Goal: Task Accomplishment & Management: Manage account settings

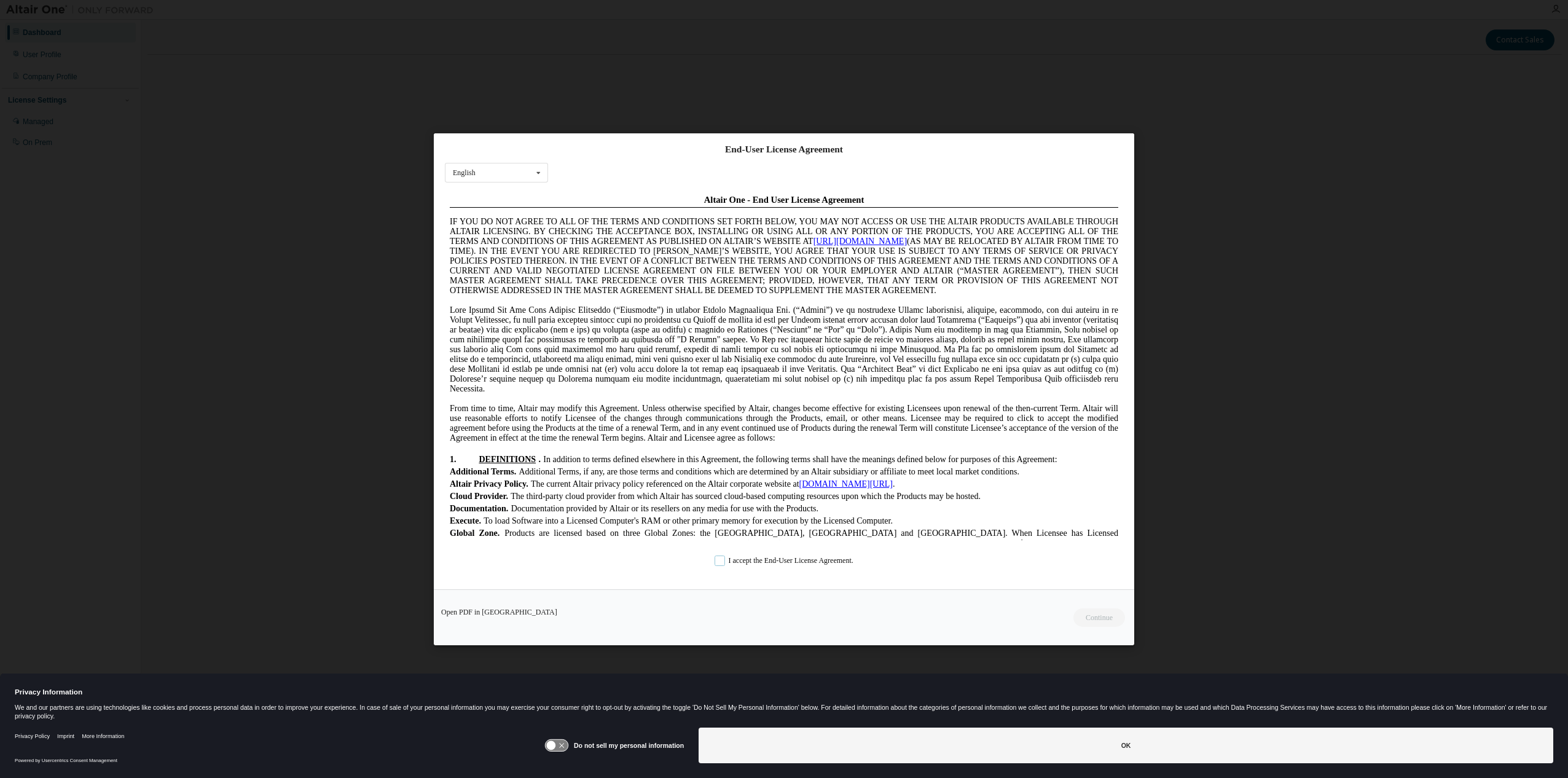
drag, startPoint x: 718, startPoint y: 566, endPoint x: 709, endPoint y: 562, distance: 9.8
click at [714, 562] on label "I accept the End-User License Agreement." at bounding box center [784, 560] width 139 height 11
click at [1093, 615] on button "Continue" at bounding box center [1099, 617] width 53 height 19
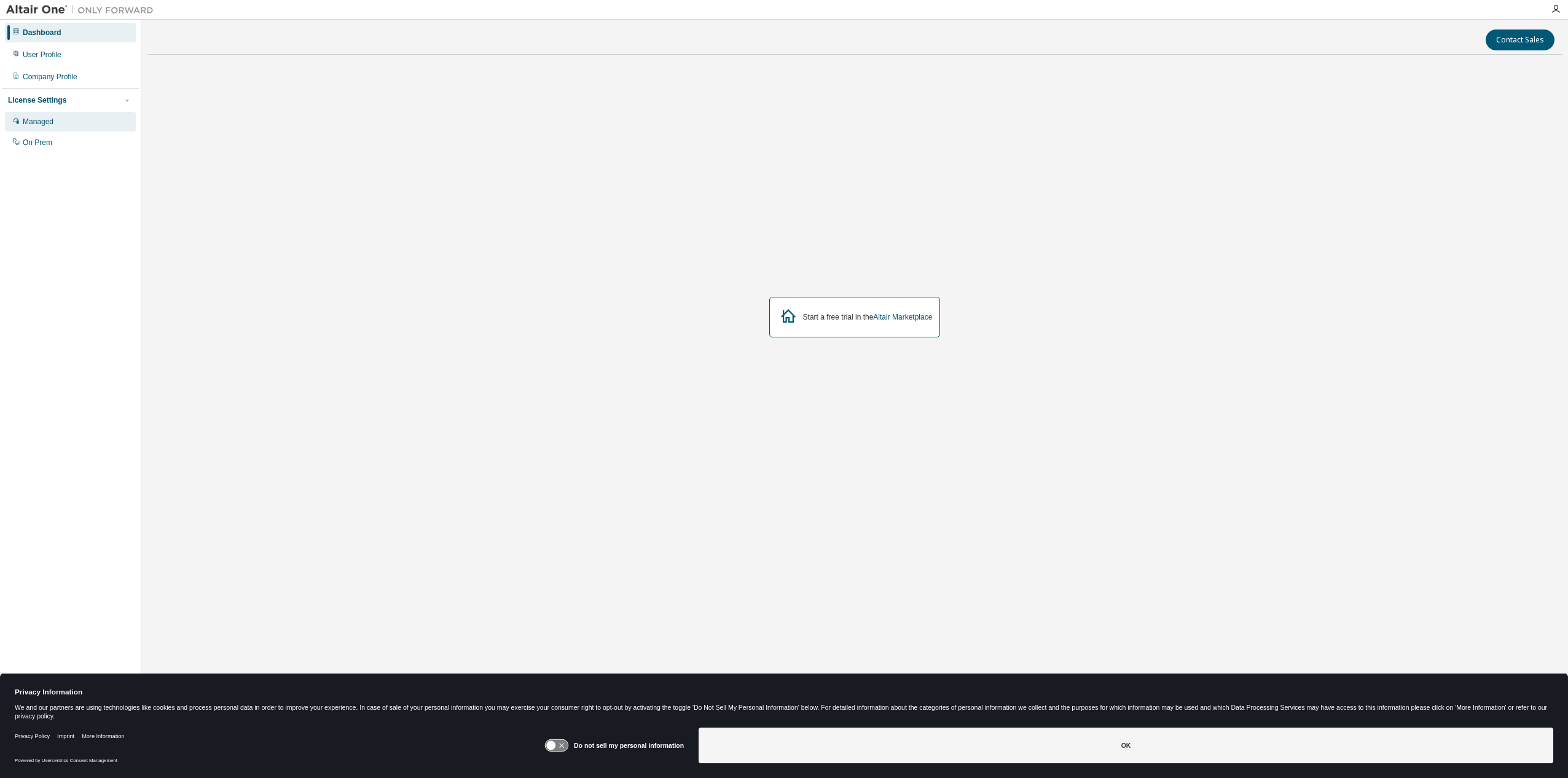
click at [37, 123] on div "Managed" at bounding box center [37, 121] width 31 height 10
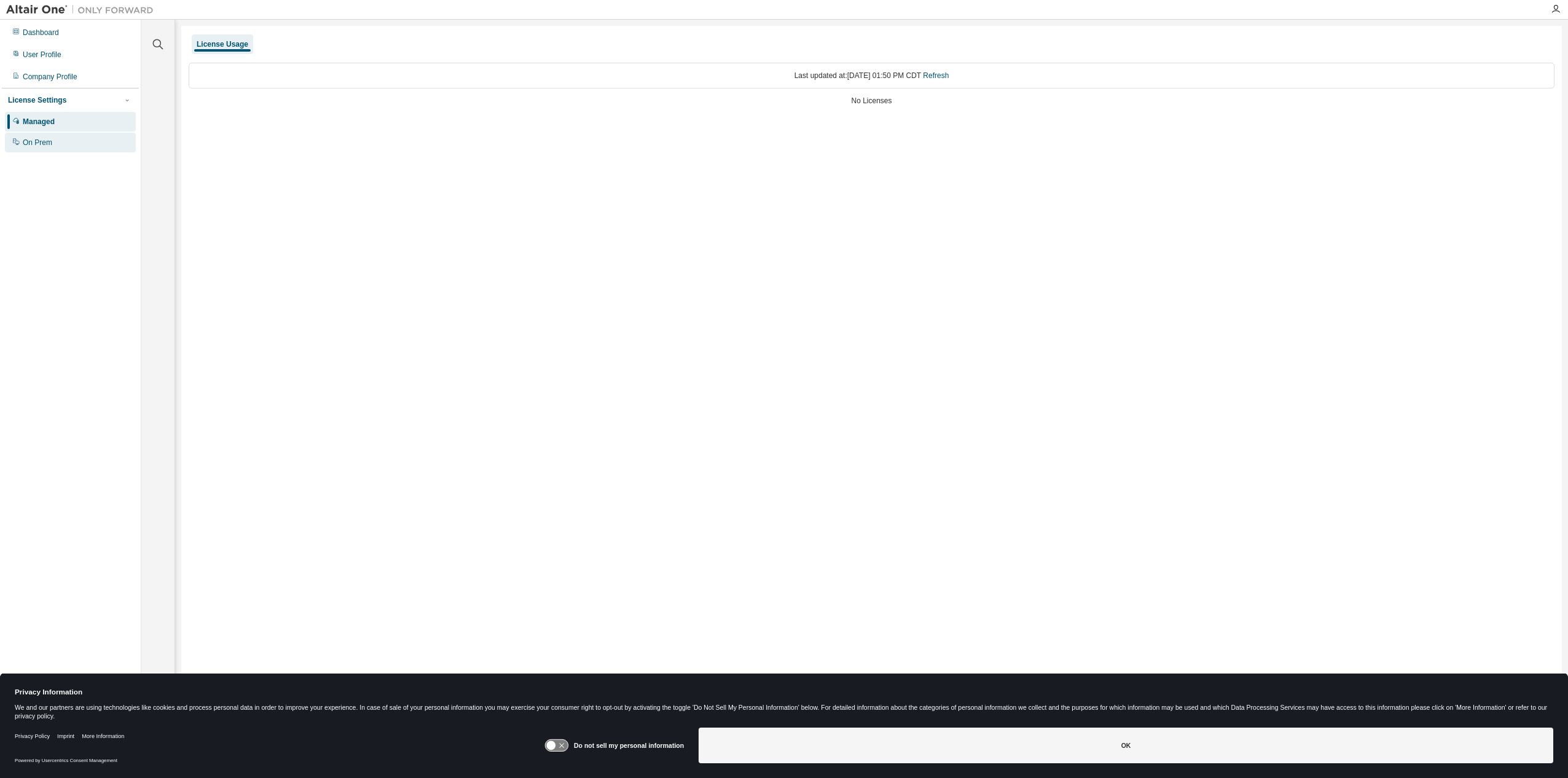
click at [38, 142] on div "On Prem" at bounding box center [37, 142] width 30 height 10
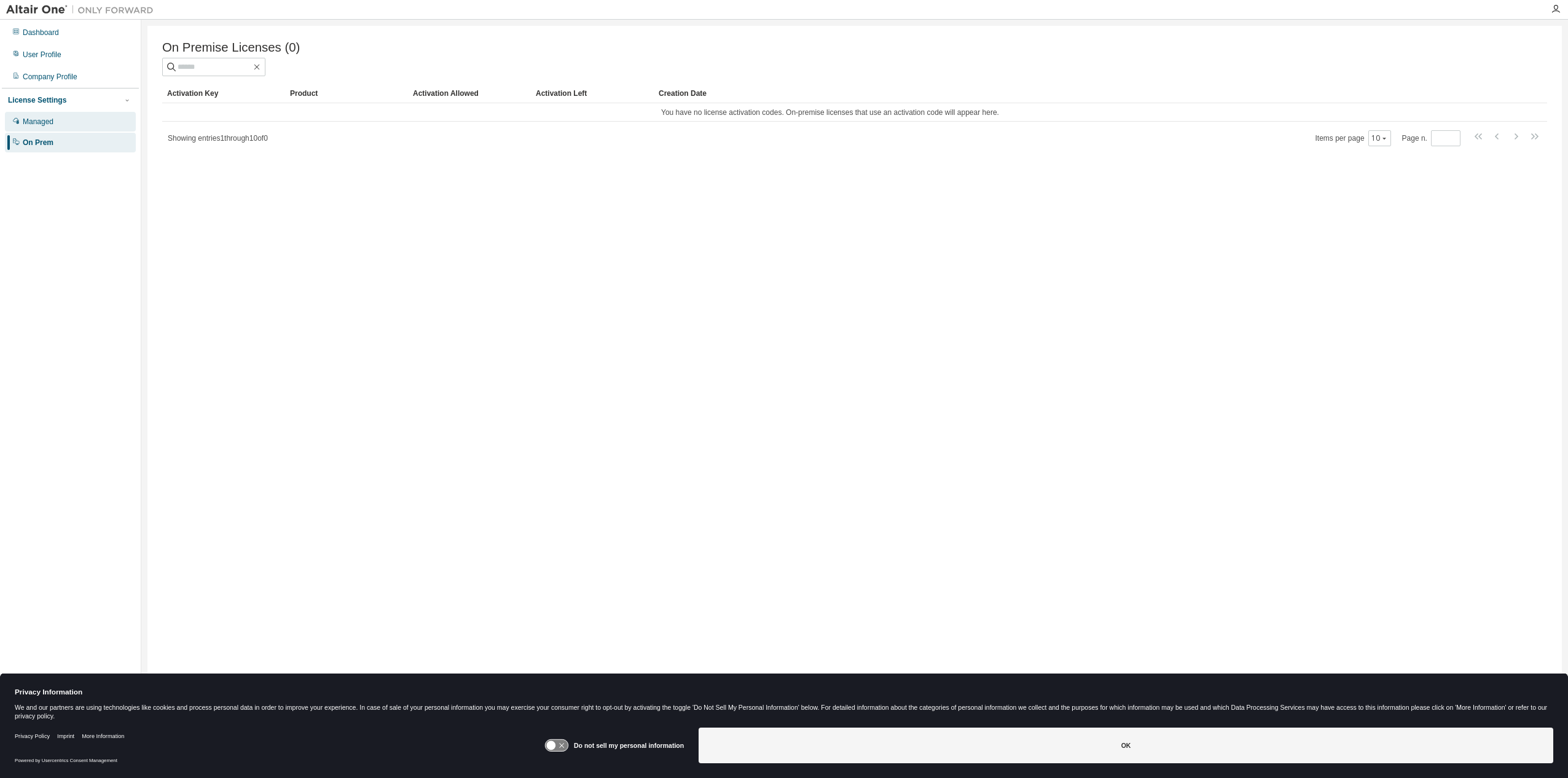
click at [46, 118] on div "Managed" at bounding box center [37, 121] width 31 height 10
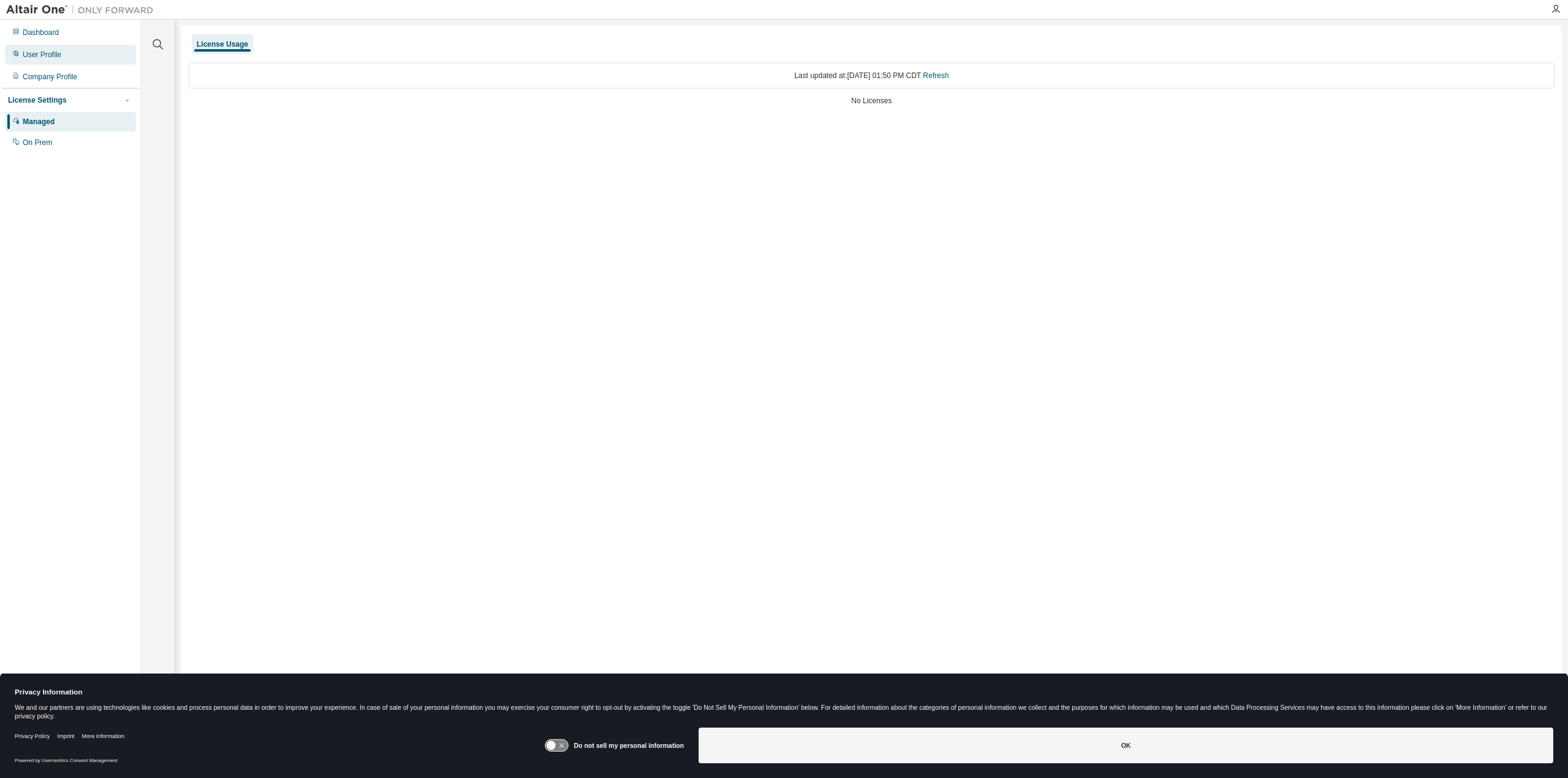
click at [35, 52] on div "User Profile" at bounding box center [41, 54] width 38 height 10
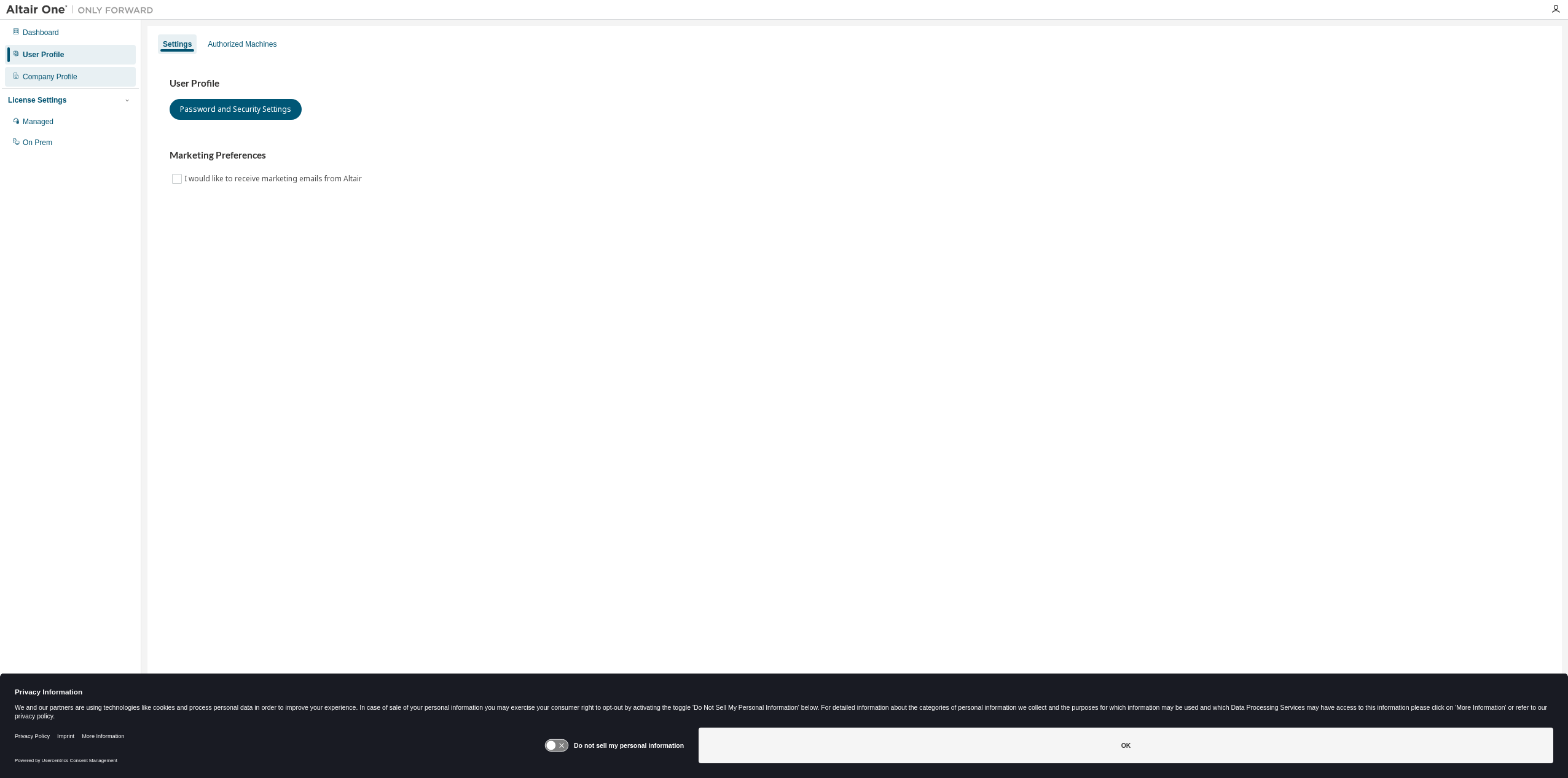
click at [46, 79] on div "Company Profile" at bounding box center [49, 77] width 54 height 10
